Goal: Task Accomplishment & Management: Complete application form

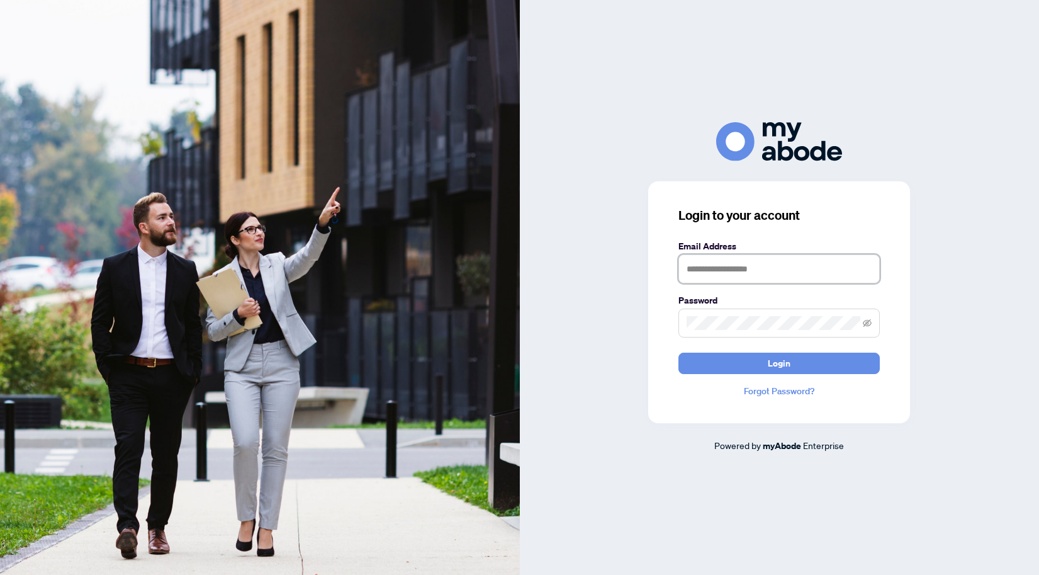
type input "**********"
click at [774, 364] on span "Login" at bounding box center [779, 363] width 23 height 20
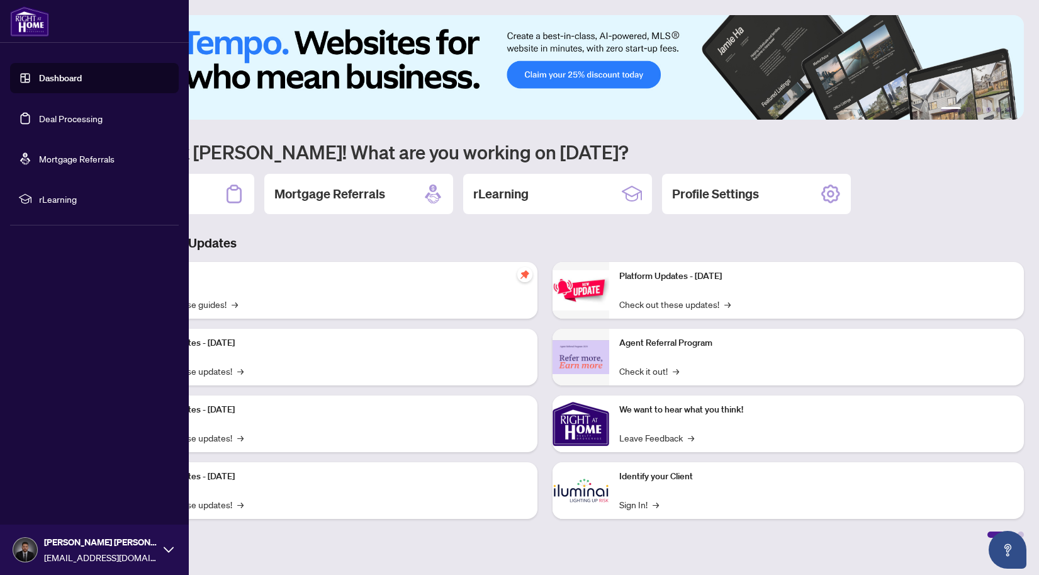
click at [53, 124] on link "Deal Processing" at bounding box center [71, 118] width 64 height 11
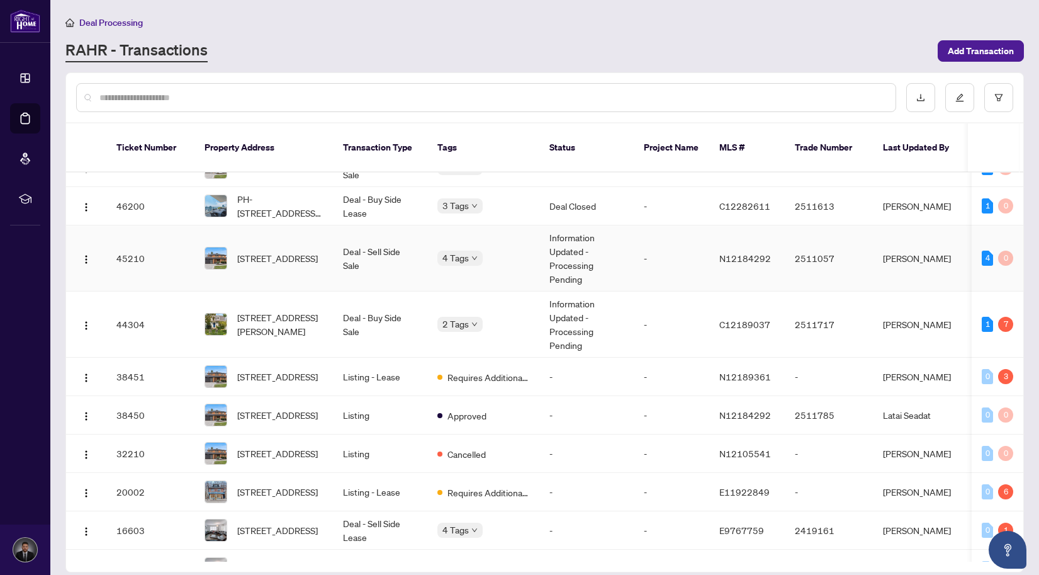
scroll to position [157, 0]
click at [86, 316] on span "button" at bounding box center [86, 323] width 10 height 14
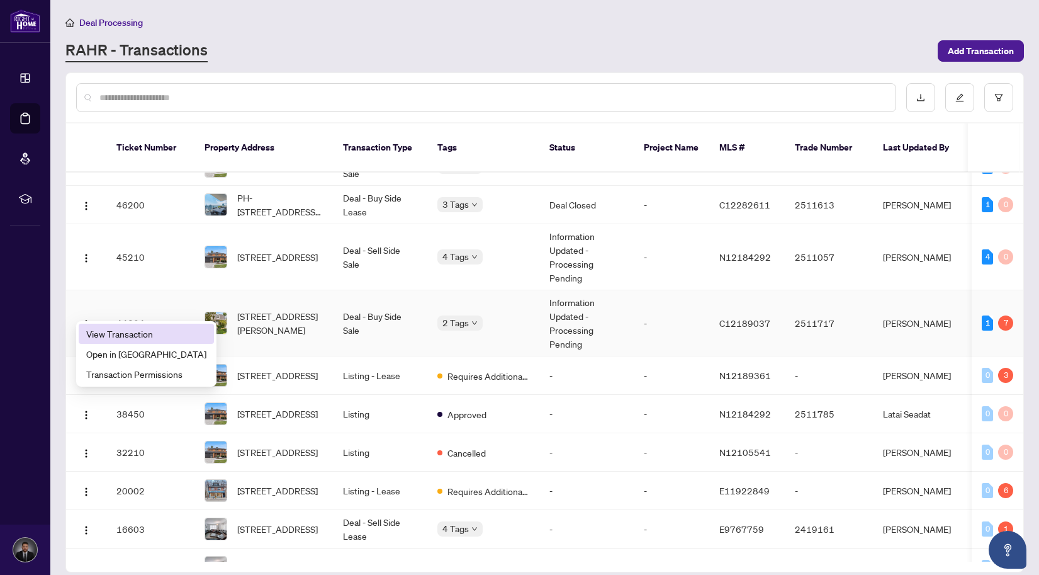
click at [118, 335] on span "View Transaction" at bounding box center [146, 334] width 120 height 14
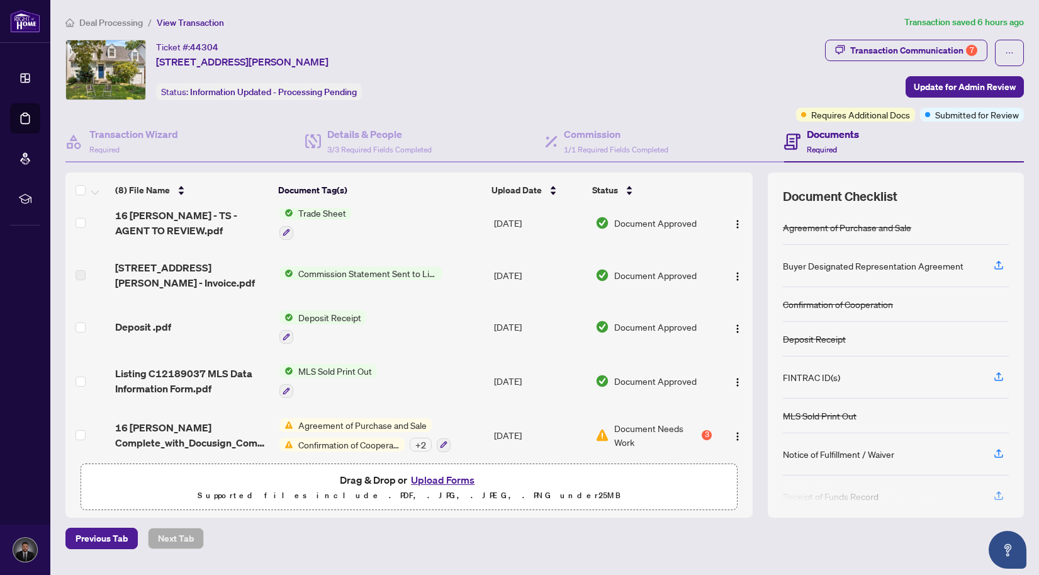
click at [439, 482] on button "Upload Forms" at bounding box center [442, 479] width 71 height 16
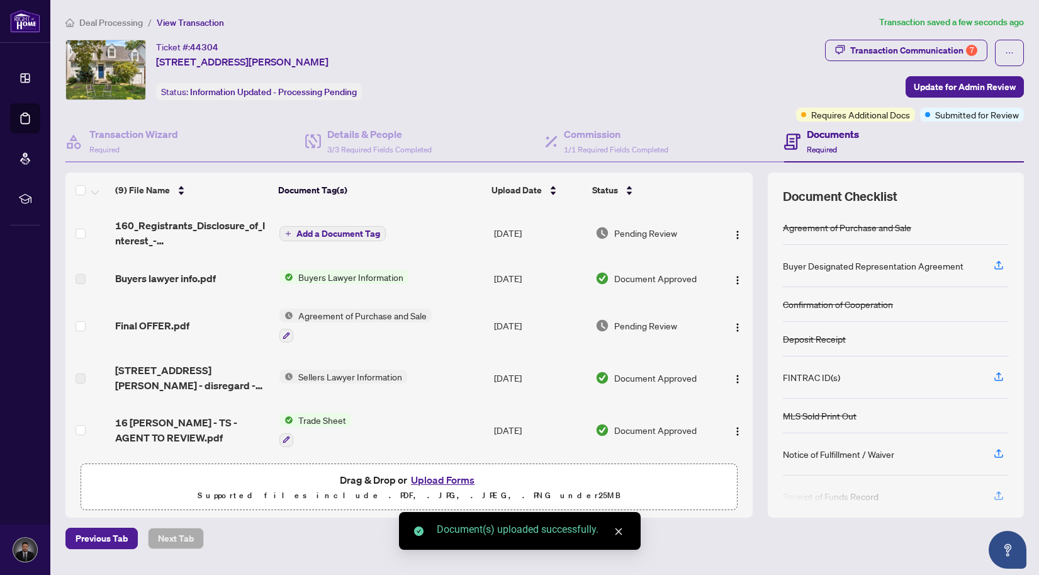
click at [340, 235] on span "Add a Document Tag" at bounding box center [338, 233] width 84 height 9
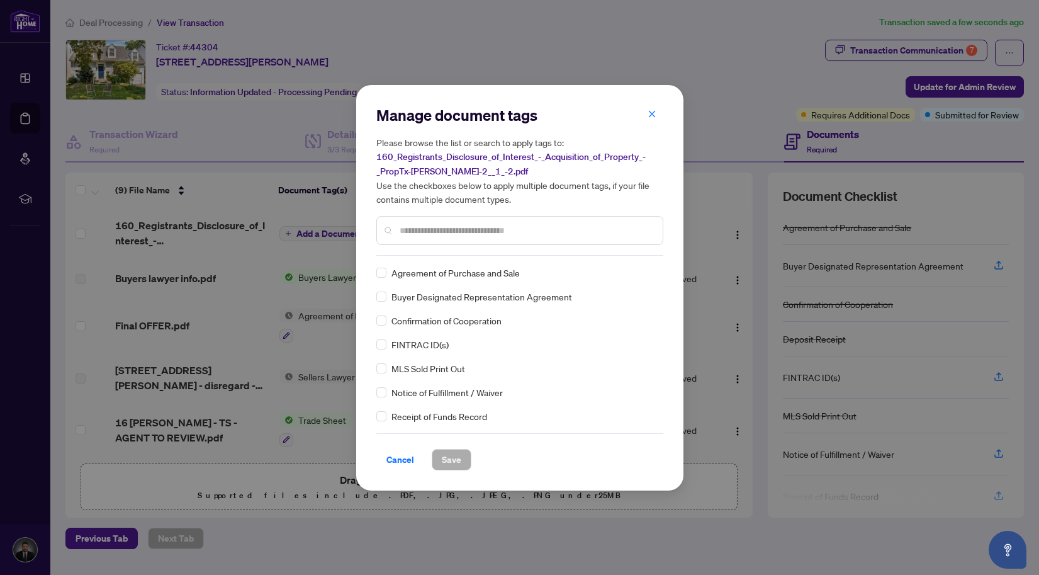
click at [448, 257] on div "Manage document tags Please browse the list or search to apply tags to: 160_Reg…" at bounding box center [519, 287] width 287 height 365
click at [442, 234] on input "text" at bounding box center [526, 230] width 253 height 14
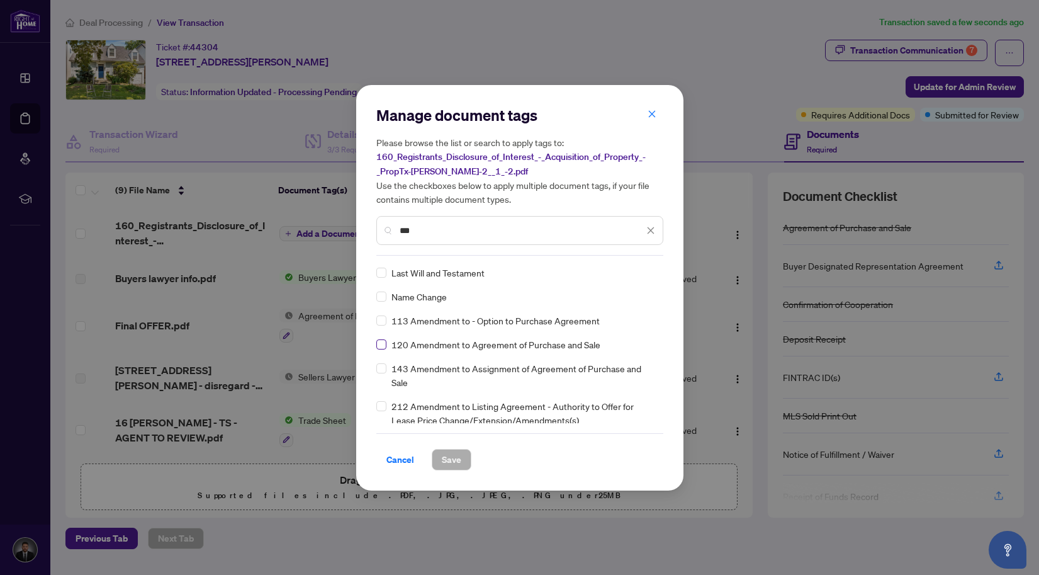
type input "***"
click at [452, 451] on span "Save" at bounding box center [452, 459] width 20 height 20
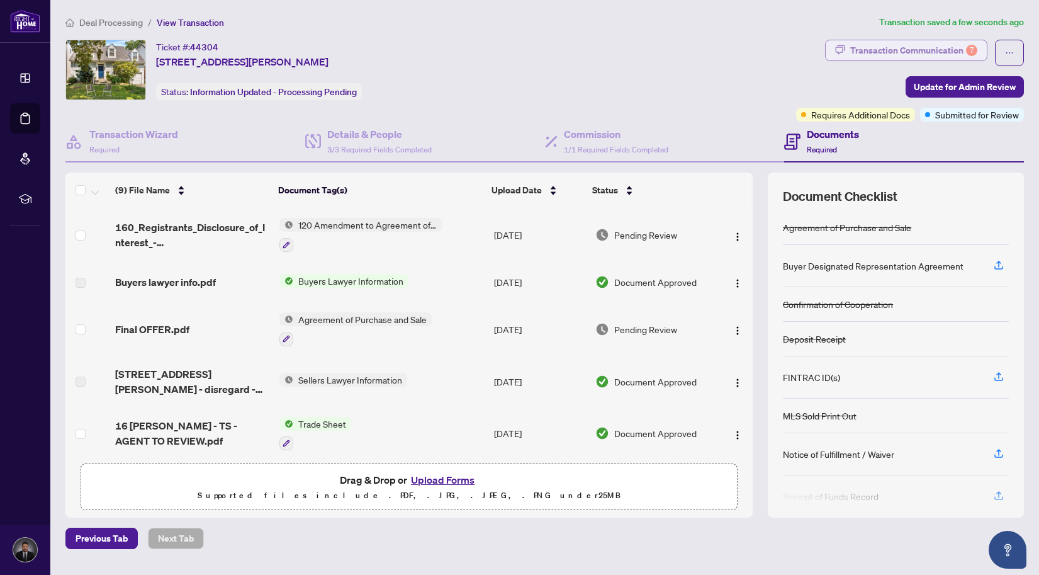
click at [935, 43] on div "Transaction Communication 7" at bounding box center [913, 50] width 127 height 20
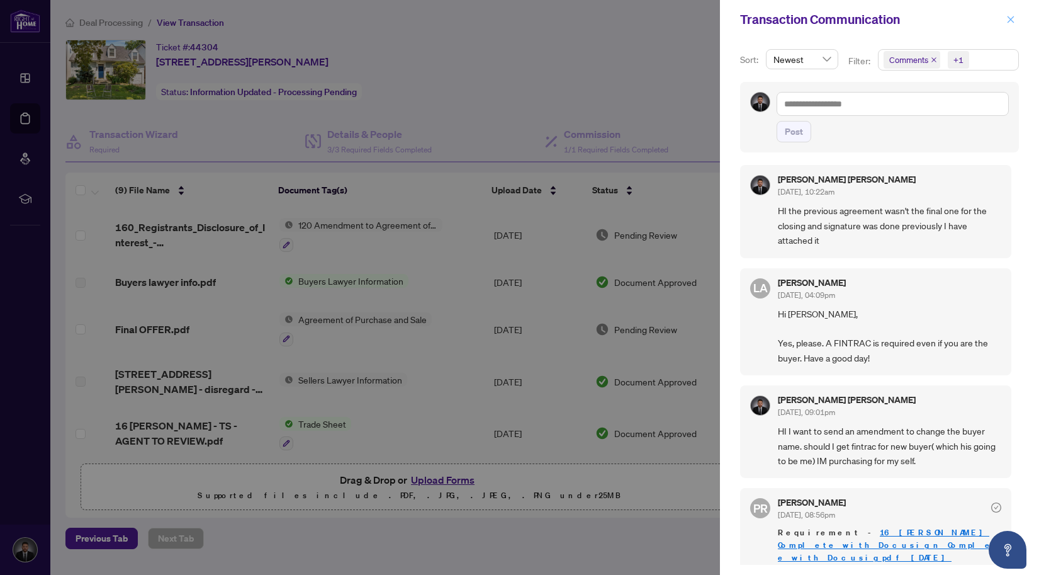
click at [1016, 17] on button "button" at bounding box center [1010, 19] width 16 height 15
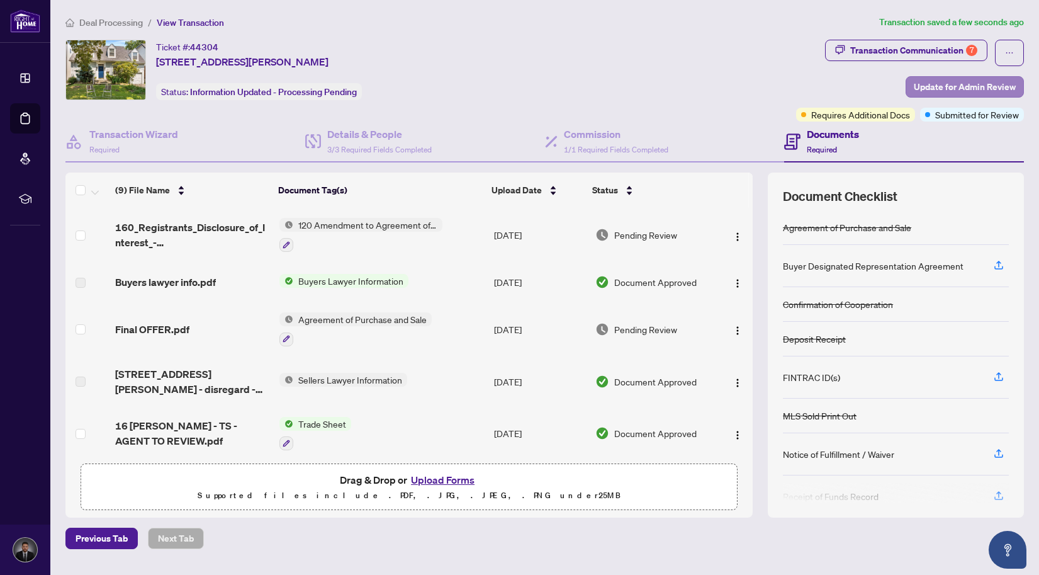
click at [986, 79] on span "Update for Admin Review" at bounding box center [965, 87] width 102 height 20
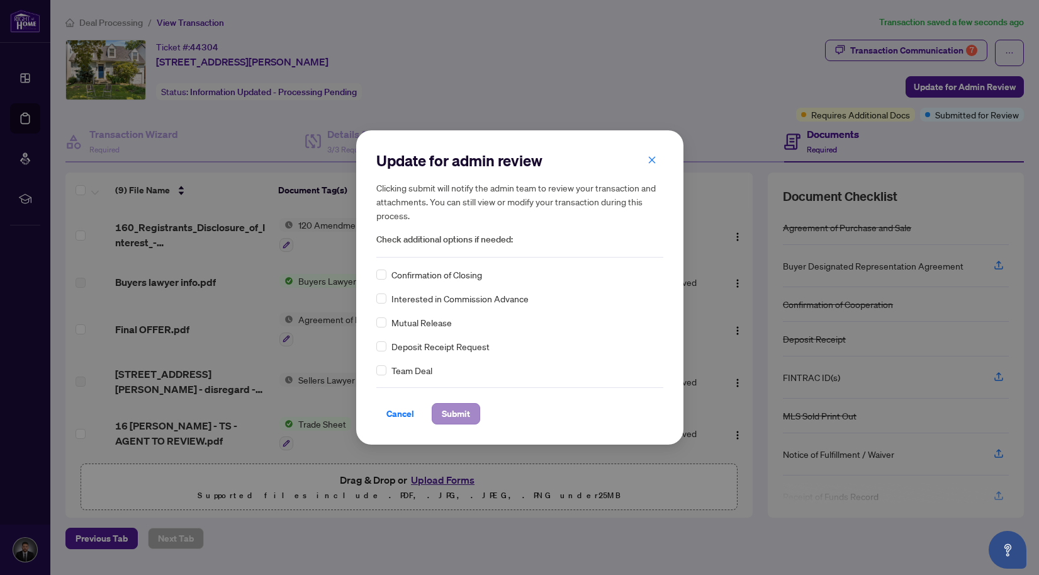
click at [459, 410] on span "Submit" at bounding box center [456, 413] width 28 height 20
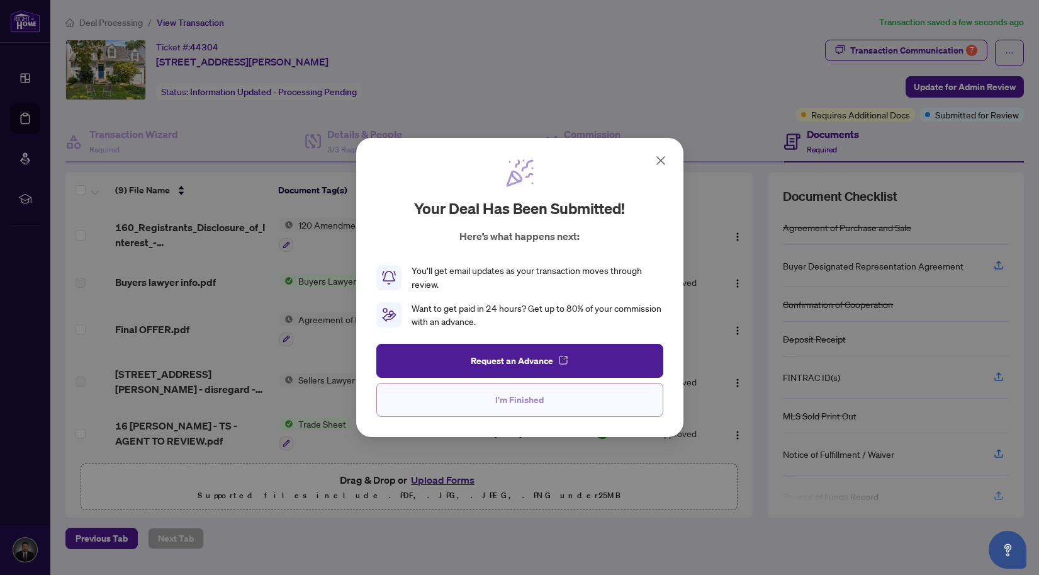
click at [513, 391] on span "I'm Finished" at bounding box center [519, 400] width 48 height 20
